Goal: Task Accomplishment & Management: Use online tool/utility

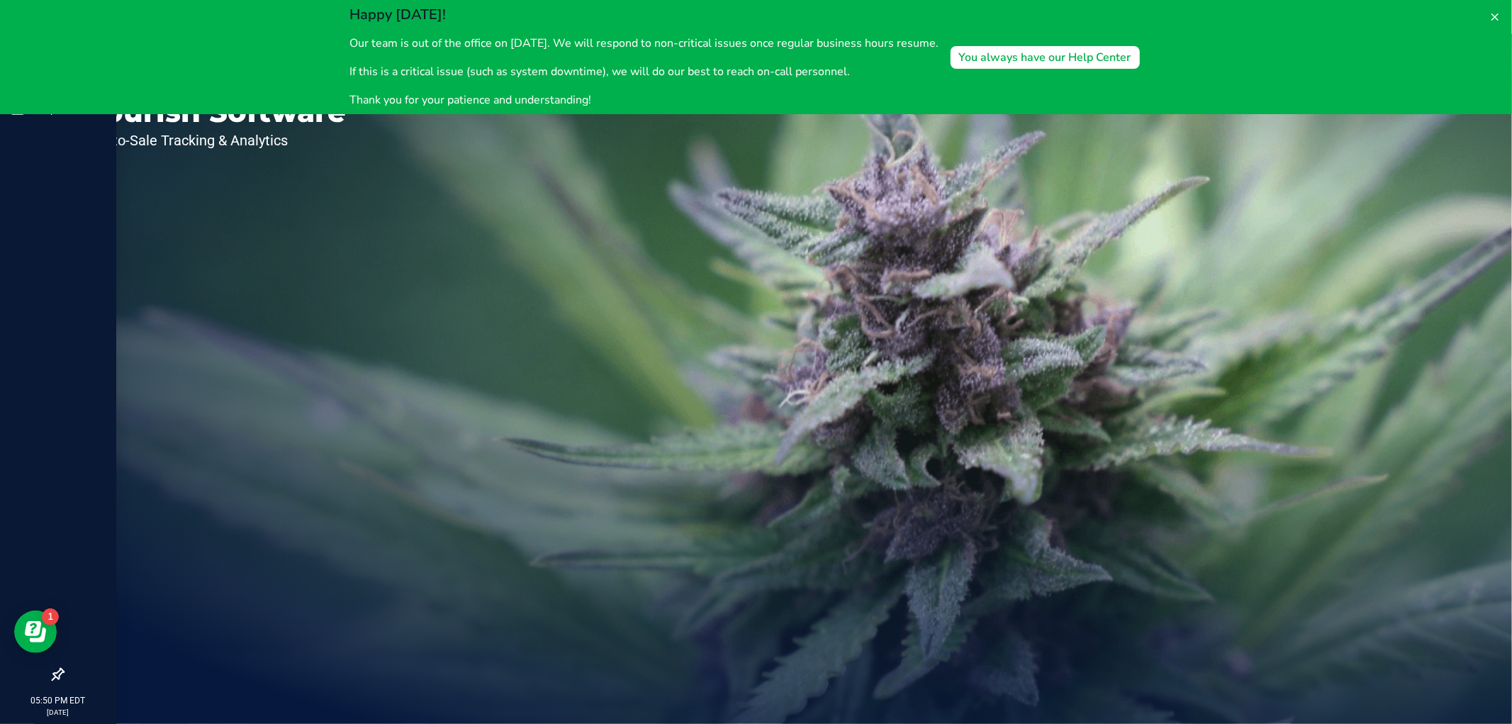
click at [79, 245] on div at bounding box center [58, 392] width 116 height 535
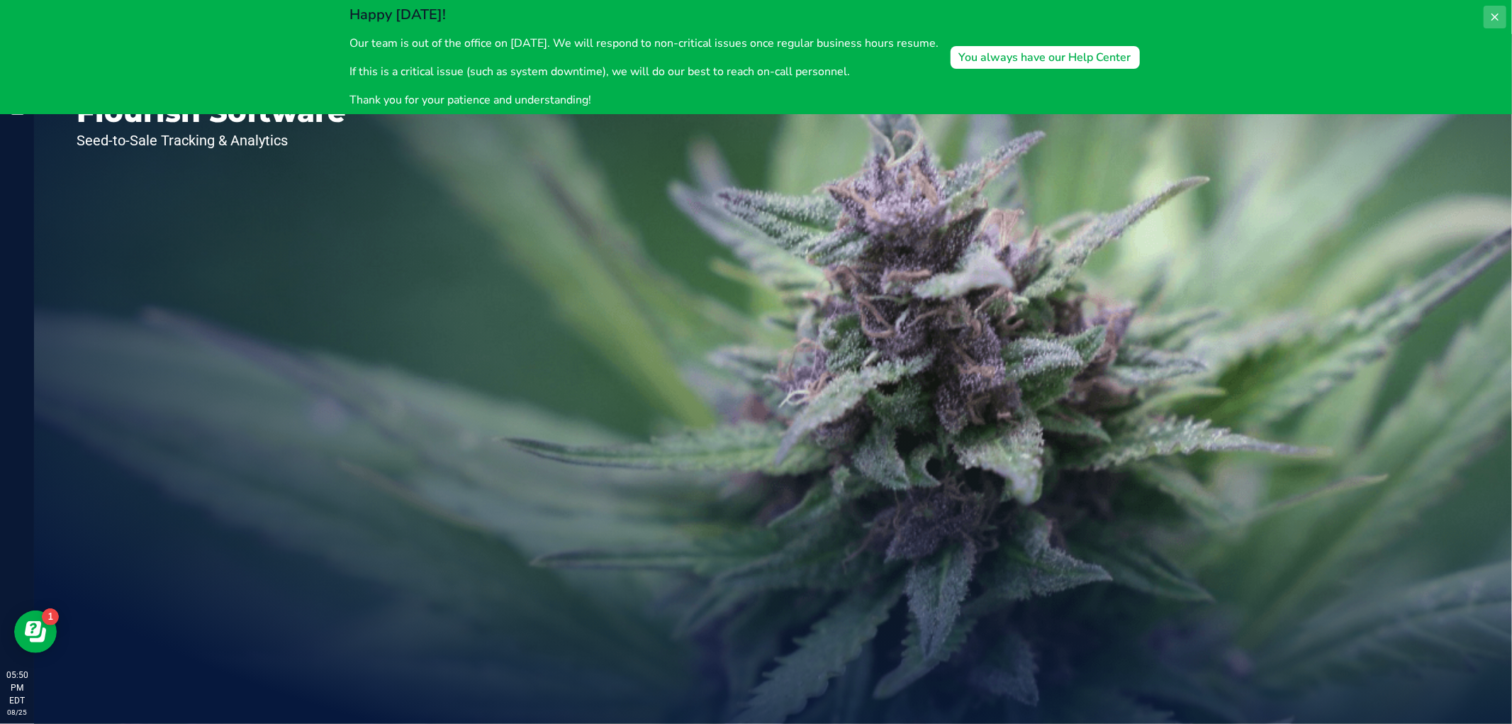
click at [1493, 13] on icon at bounding box center [1494, 16] width 11 height 11
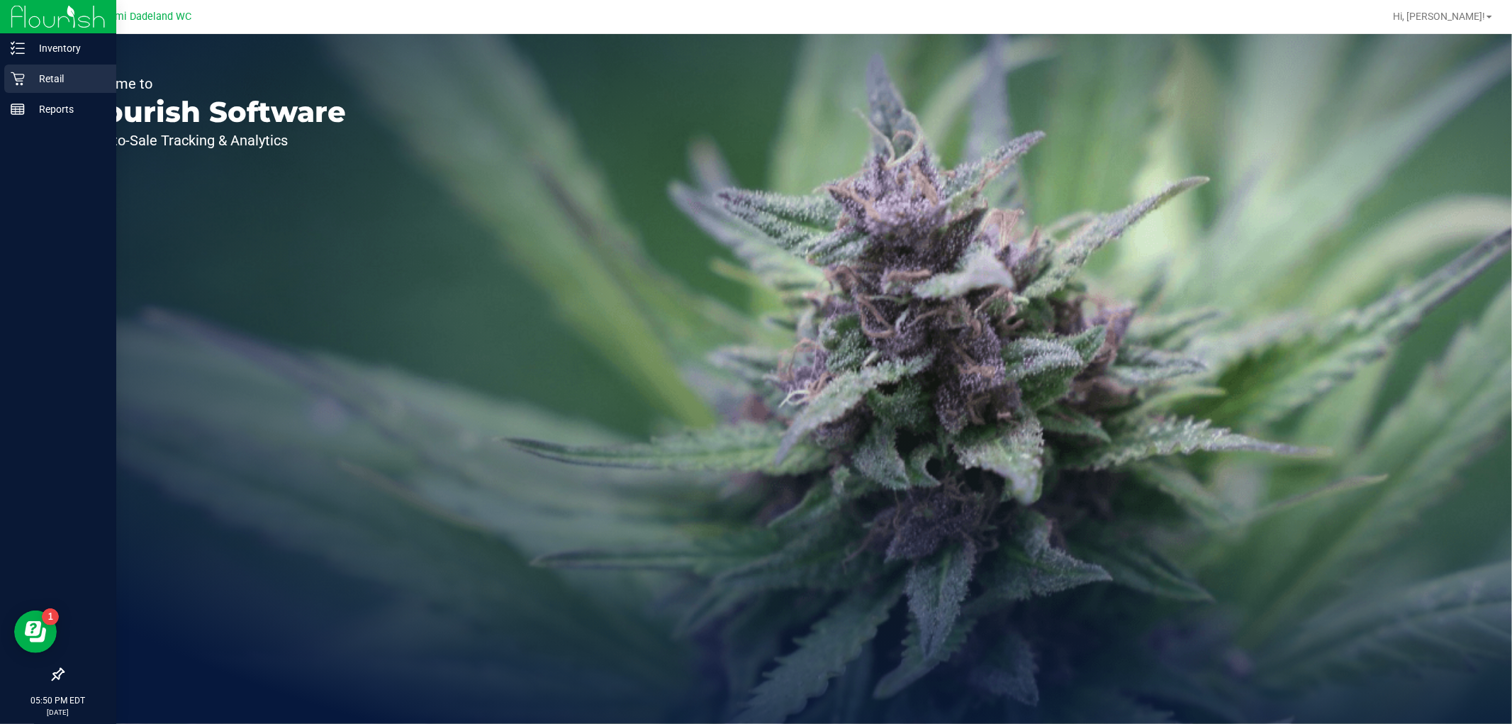
click at [33, 66] on div "Retail" at bounding box center [60, 79] width 112 height 28
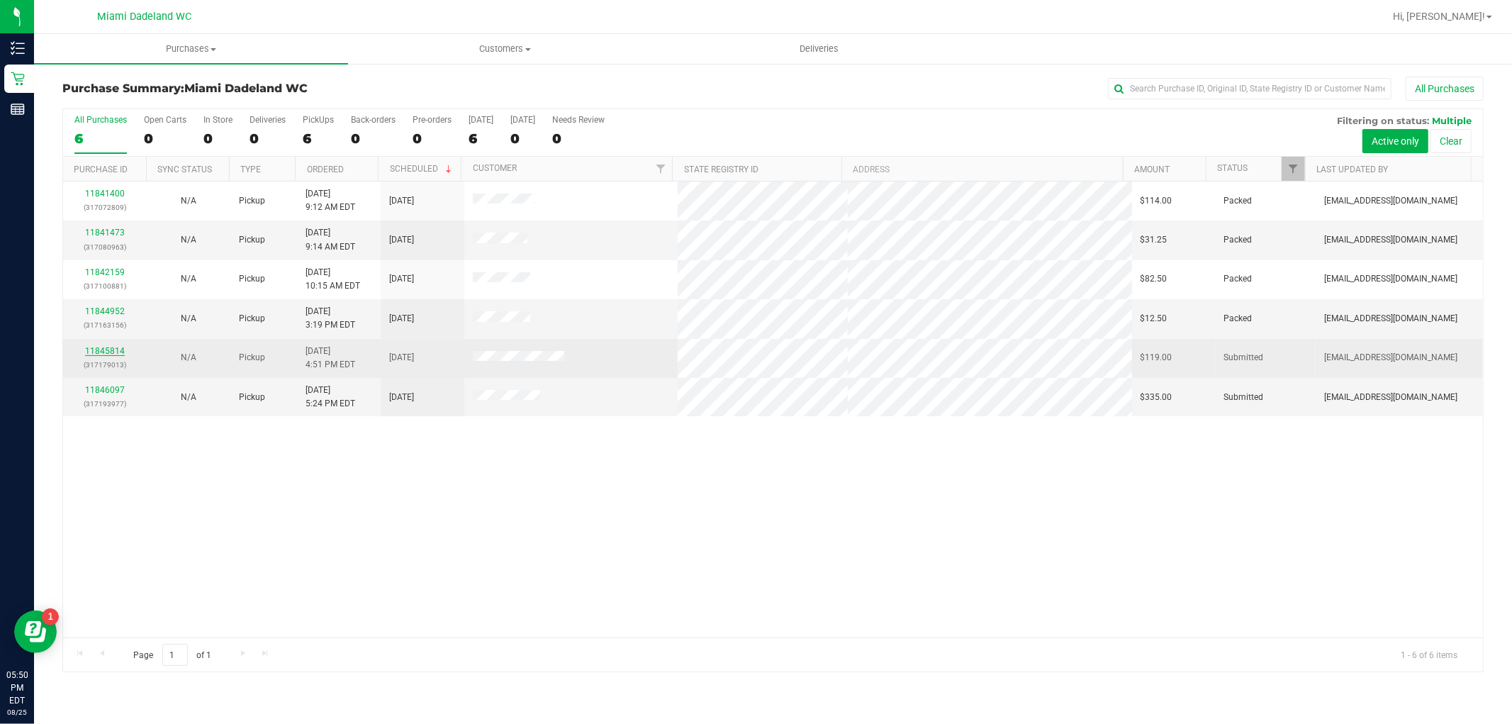
click at [108, 349] on link "11845814" at bounding box center [105, 351] width 40 height 10
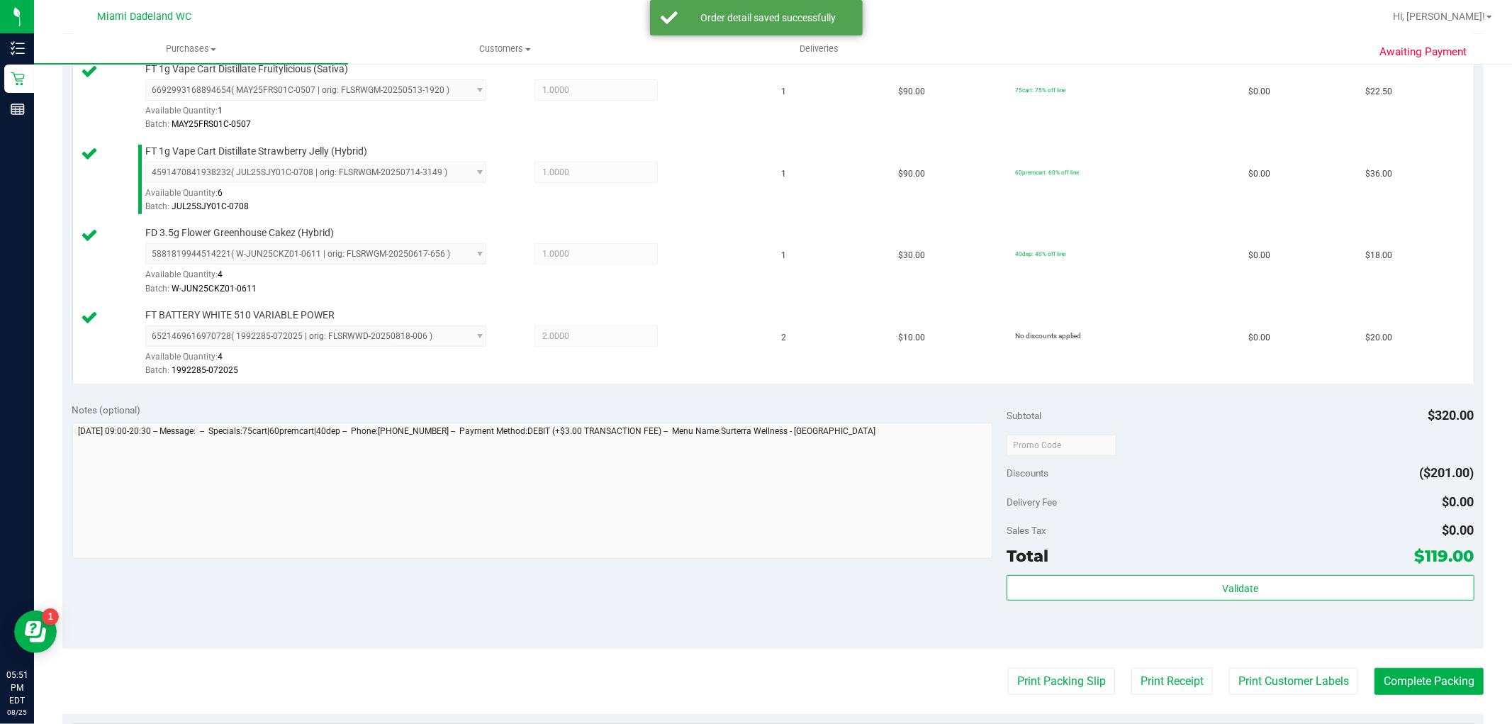
scroll to position [551, 0]
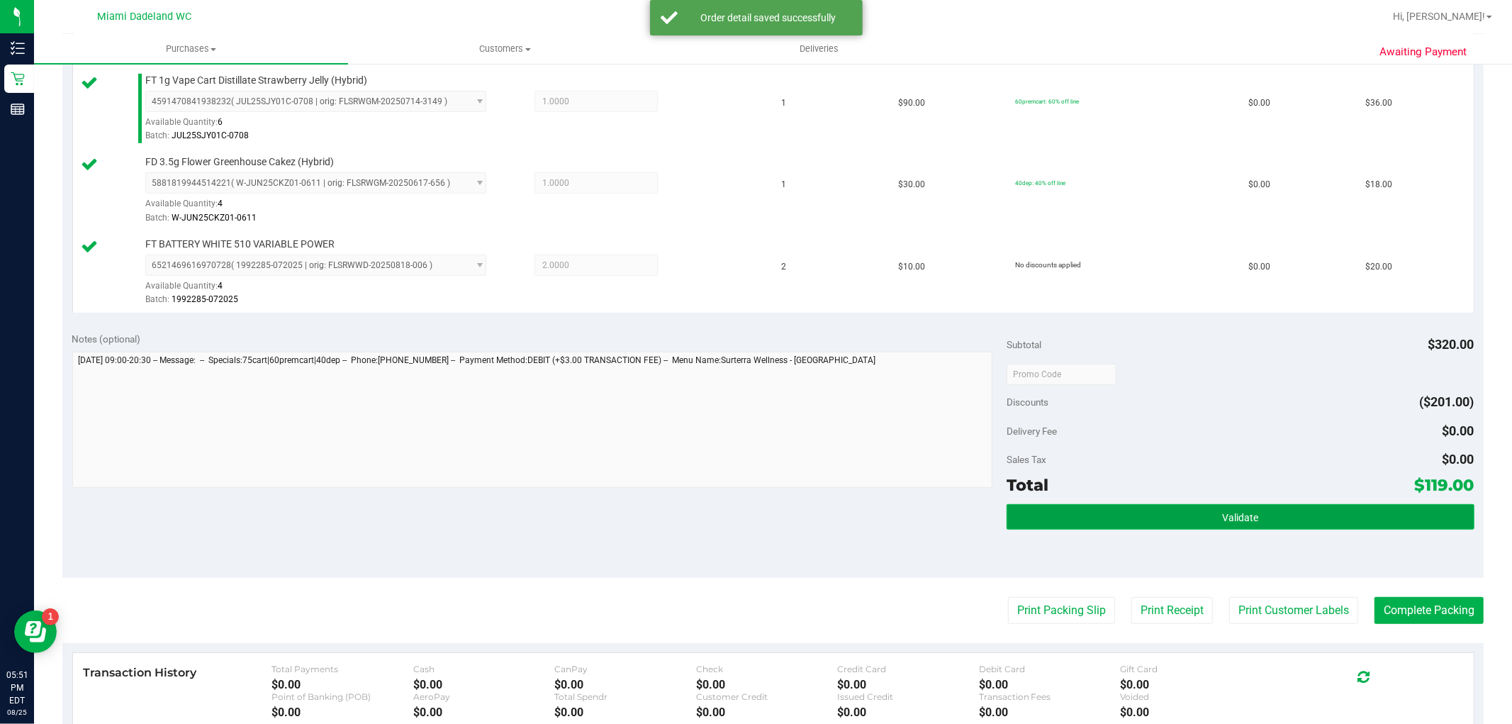
click at [1255, 515] on button "Validate" at bounding box center [1240, 517] width 467 height 26
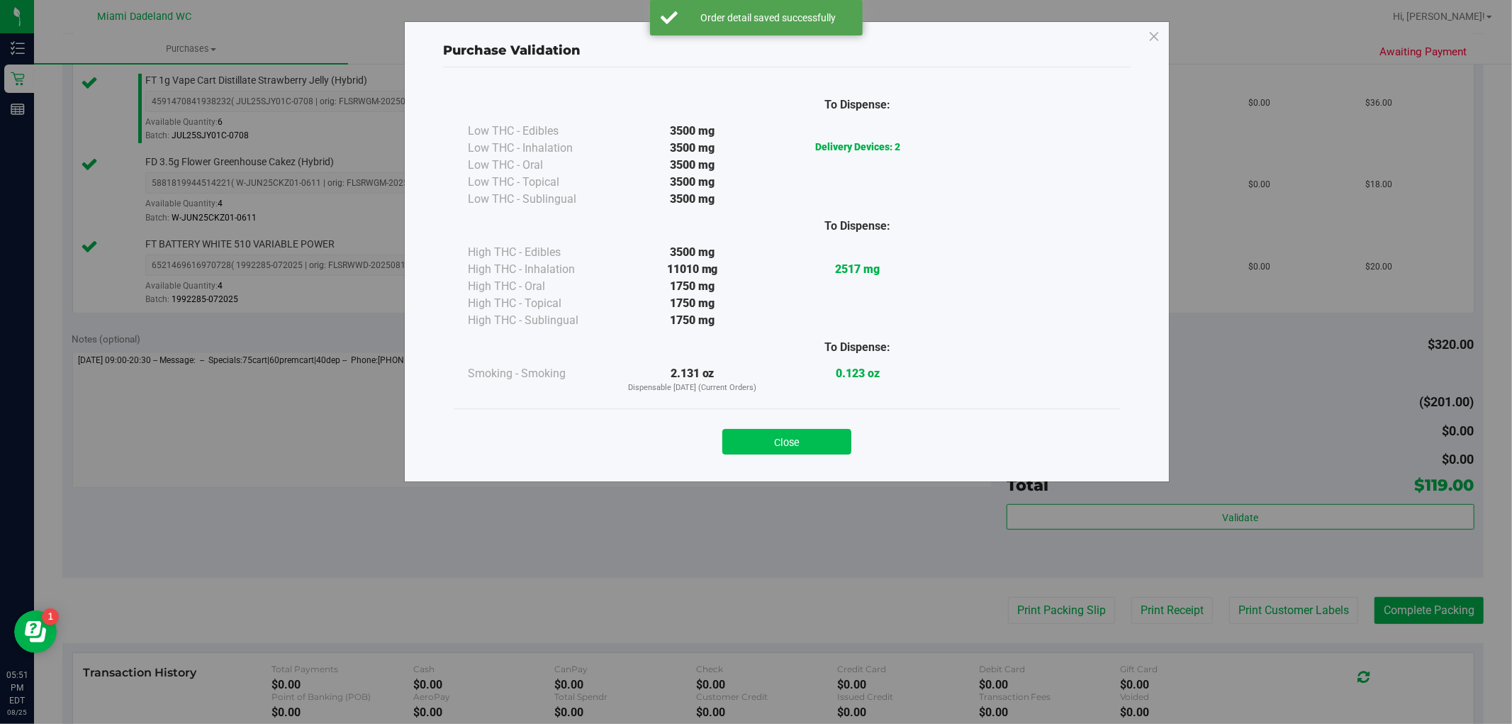
click at [750, 430] on button "Close" at bounding box center [786, 442] width 129 height 26
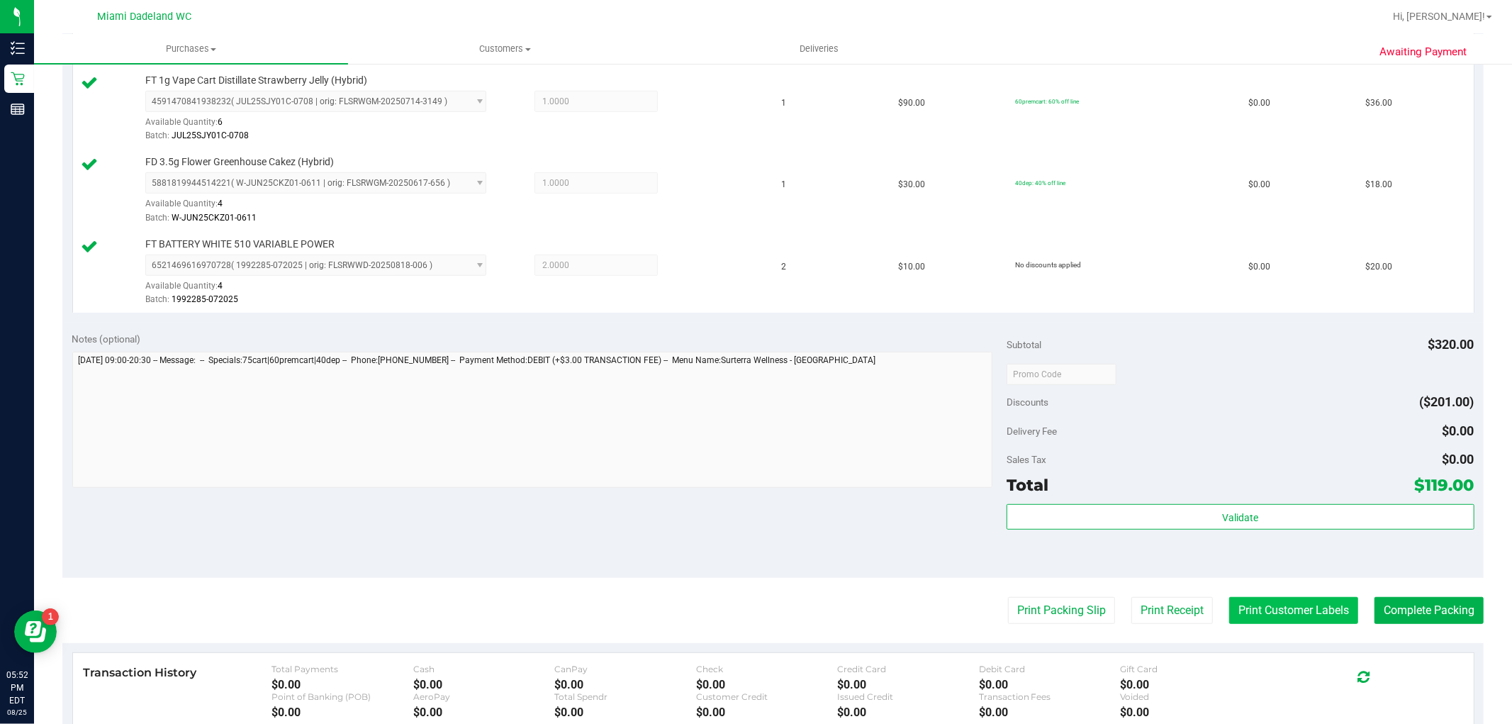
click at [1229, 620] on button "Print Customer Labels" at bounding box center [1293, 610] width 129 height 27
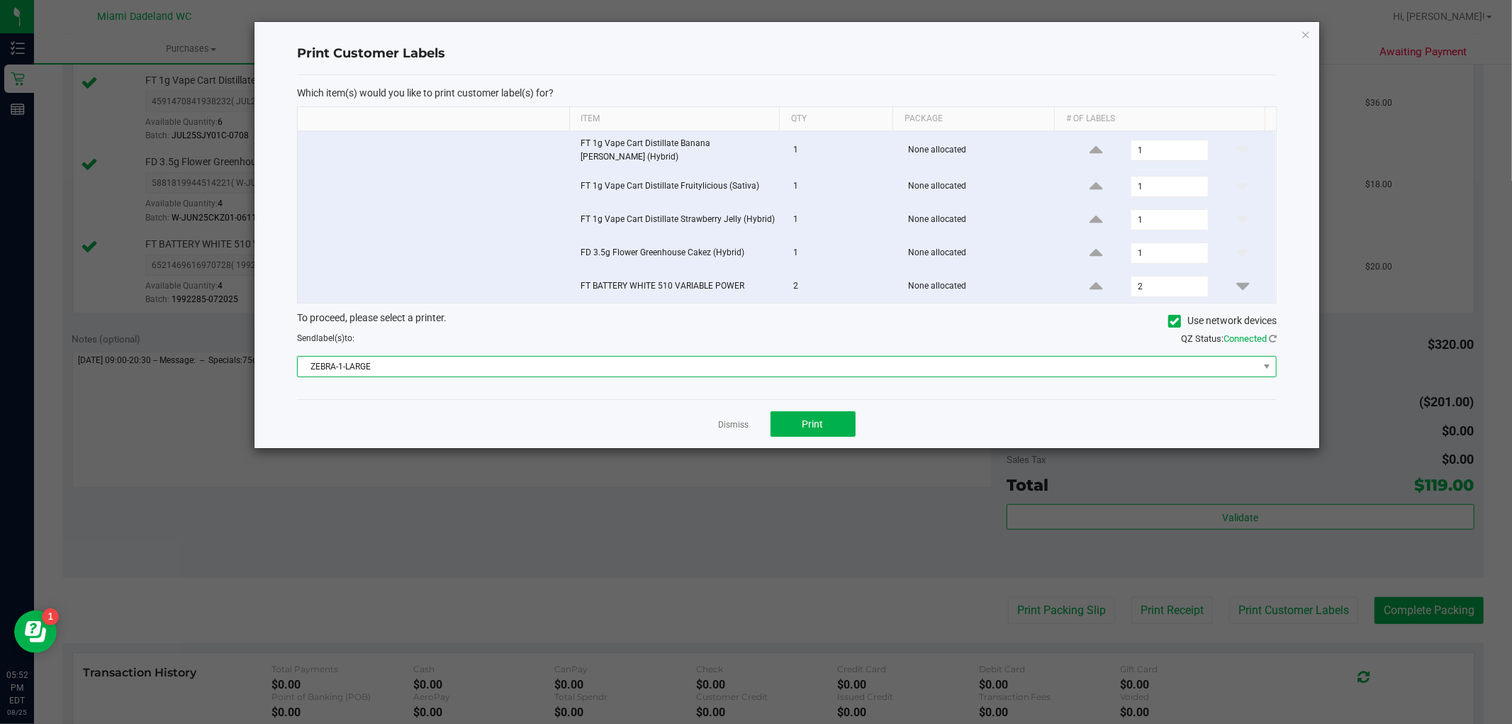
click at [582, 369] on span "ZEBRA-1-LARGE" at bounding box center [778, 367] width 960 height 20
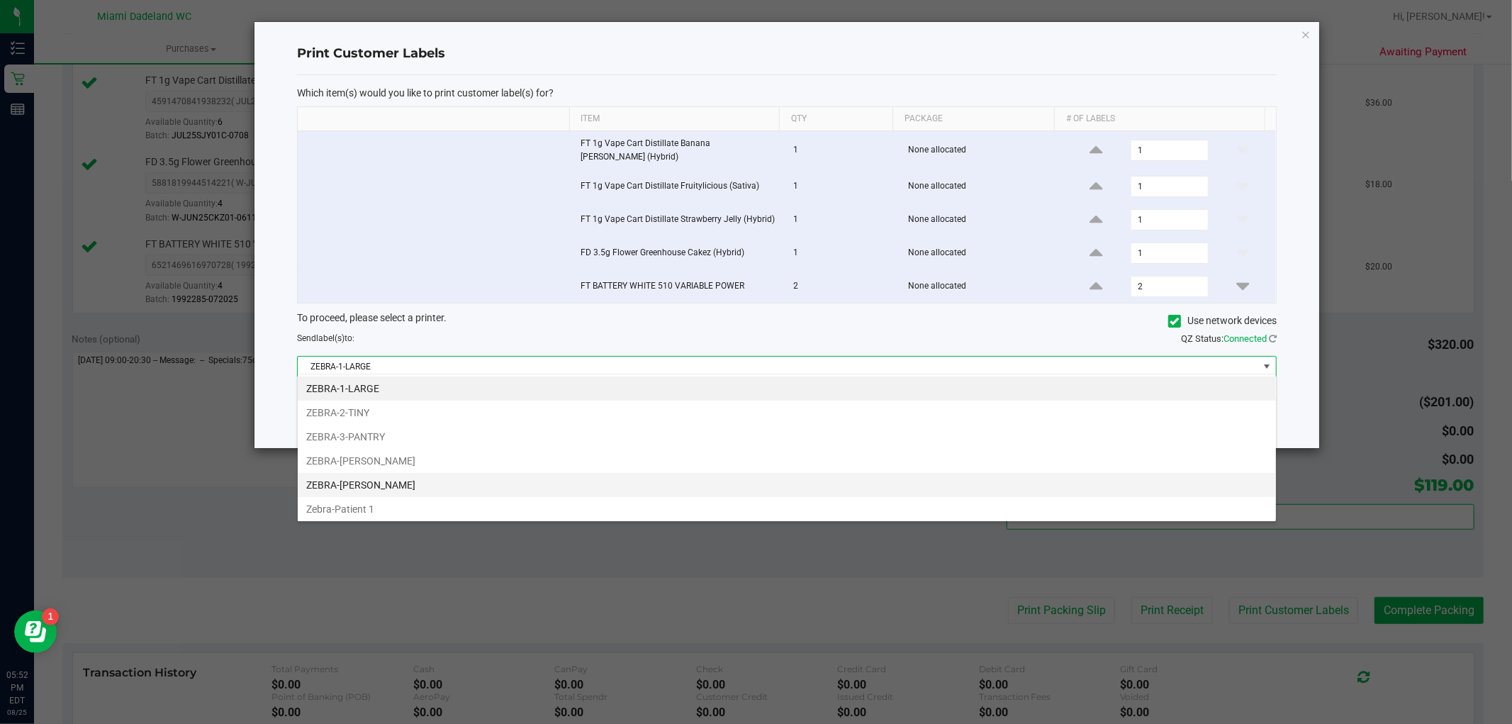
scroll to position [21, 980]
click at [452, 481] on li "ZEBRA-[PERSON_NAME]" at bounding box center [787, 485] width 978 height 24
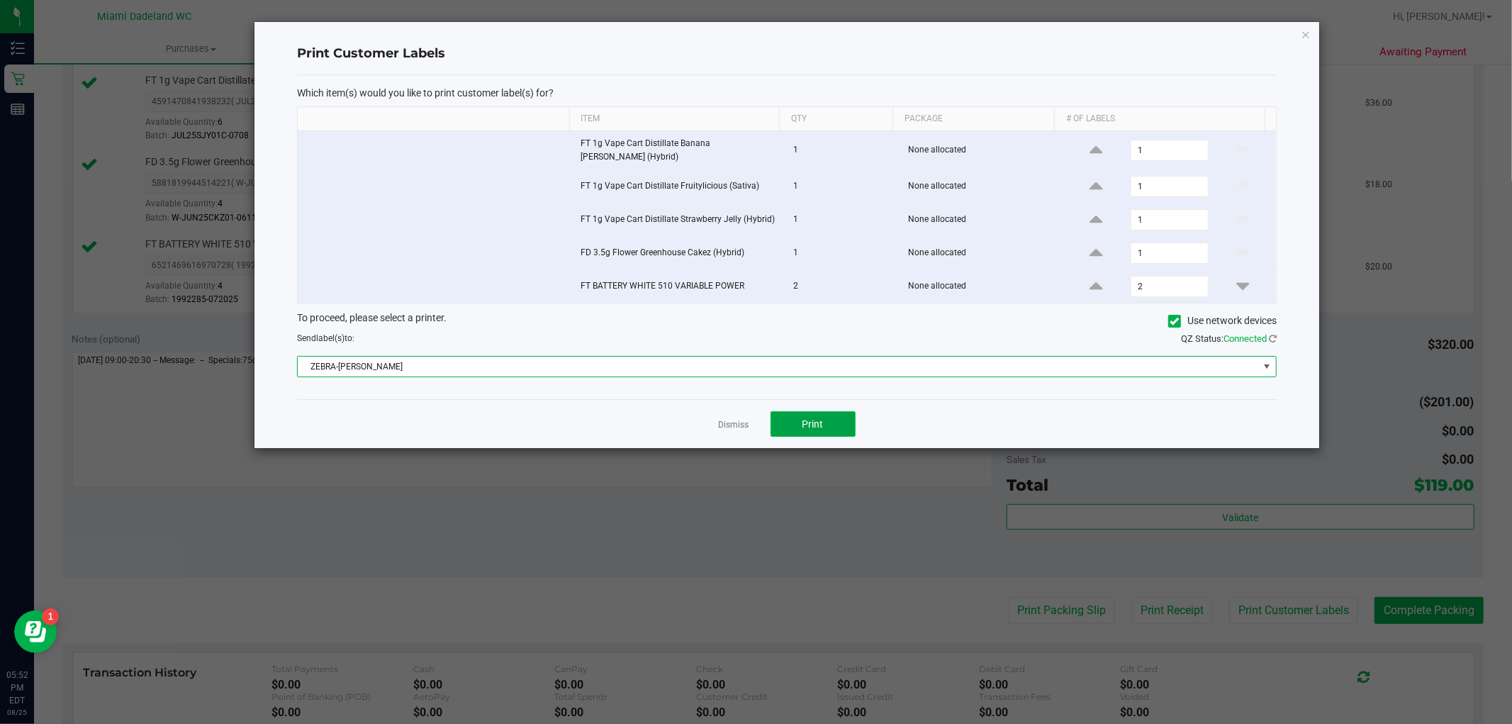
click at [814, 420] on span "Print" at bounding box center [812, 423] width 21 height 11
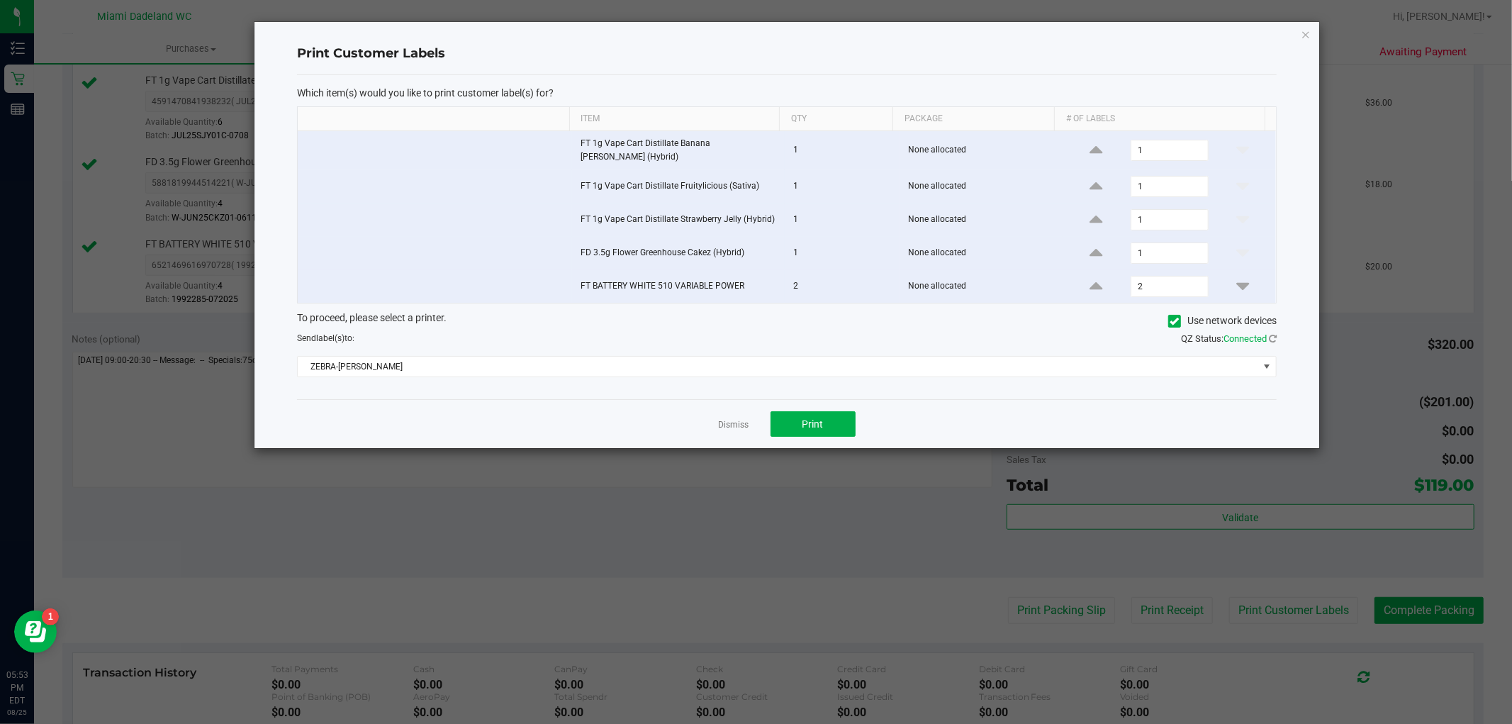
click at [739, 417] on app-cancel-button "Dismiss" at bounding box center [734, 424] width 30 height 15
click at [738, 419] on link "Dismiss" at bounding box center [734, 425] width 30 height 12
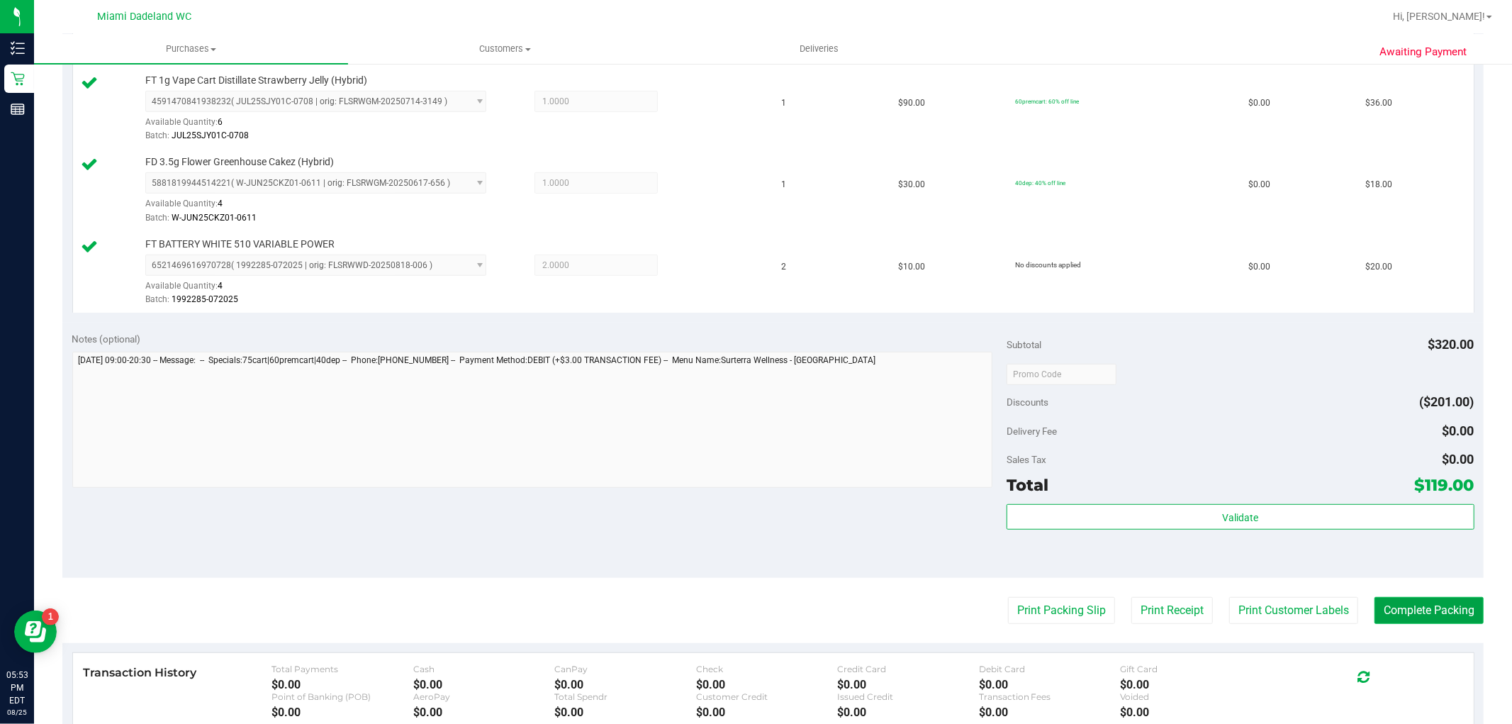
click at [1416, 612] on button "Complete Packing" at bounding box center [1428, 610] width 109 height 27
